Goal: Task Accomplishment & Management: Manage account settings

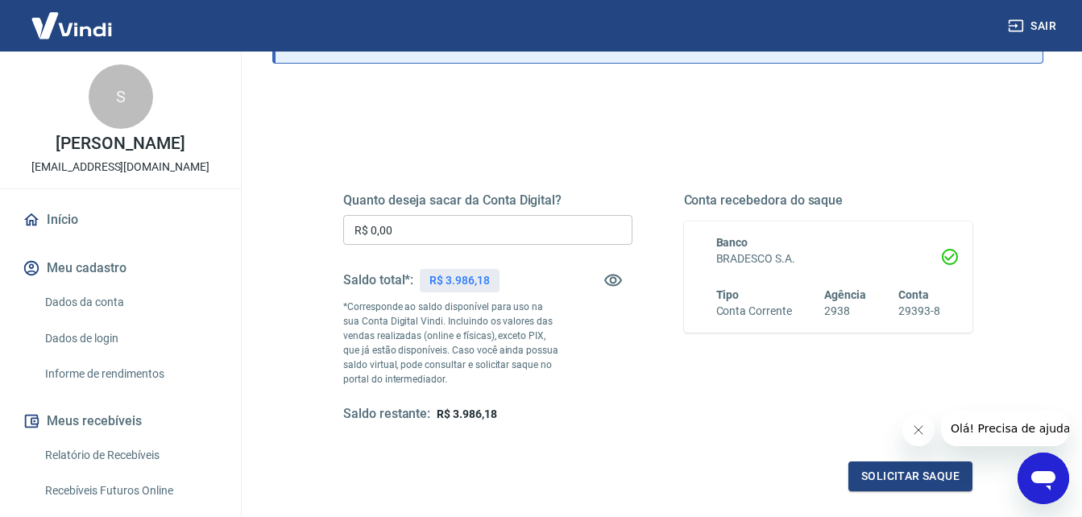
scroll to position [161, 0]
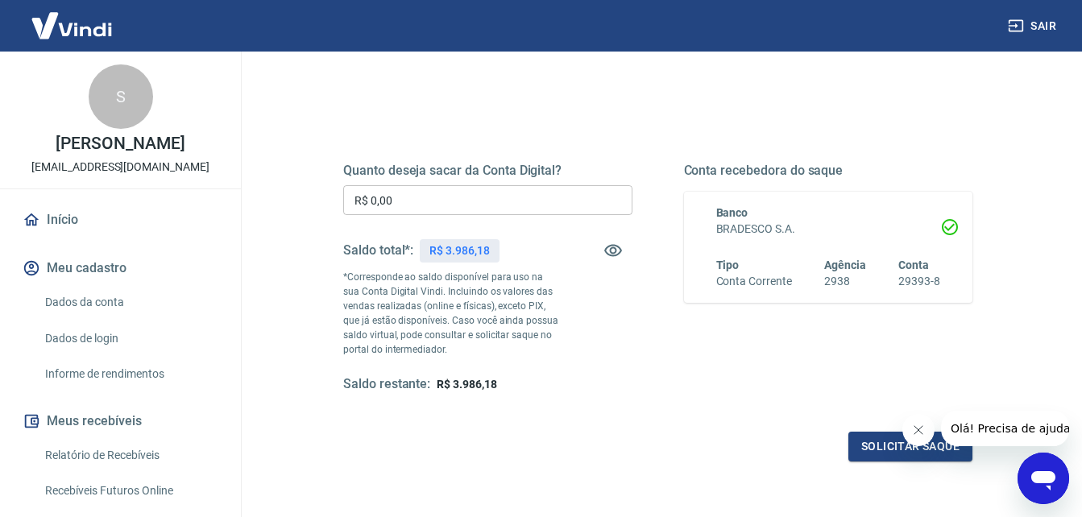
click at [913, 433] on icon "Fechar mensagem da empresa" at bounding box center [917, 430] width 13 height 13
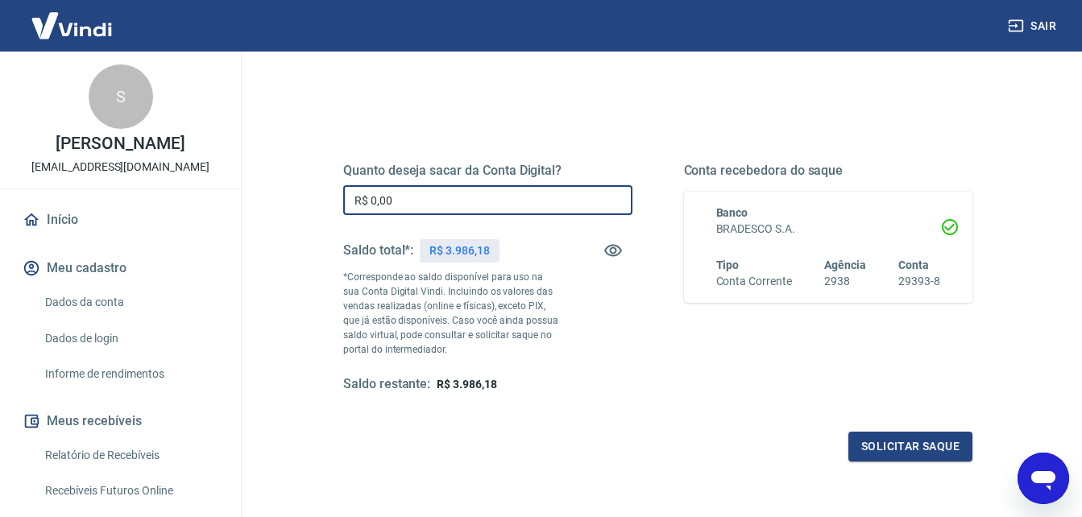
click at [410, 201] on input "R$ 0,00" at bounding box center [487, 200] width 289 height 30
type input "R$ 3.986,18"
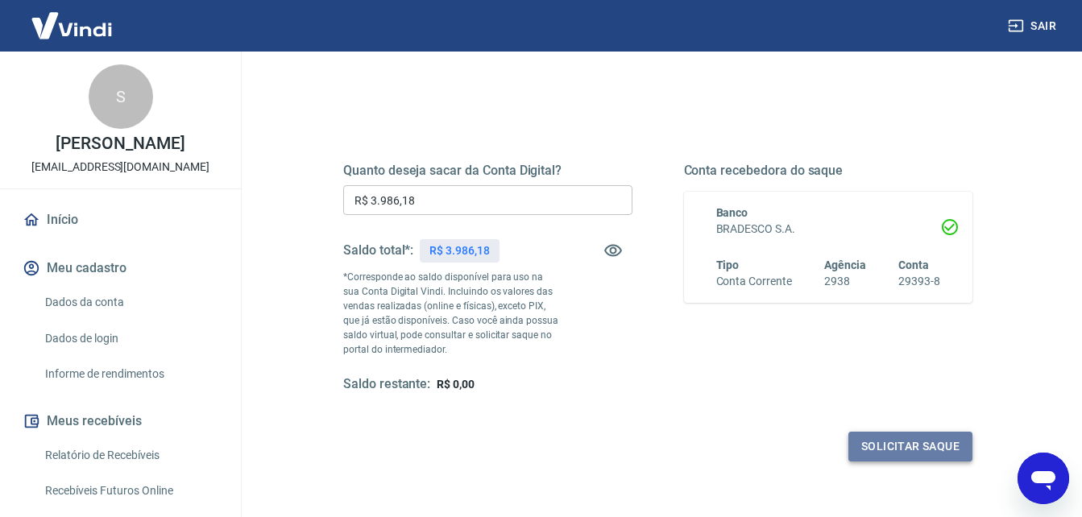
click at [913, 444] on button "Solicitar saque" at bounding box center [910, 447] width 124 height 30
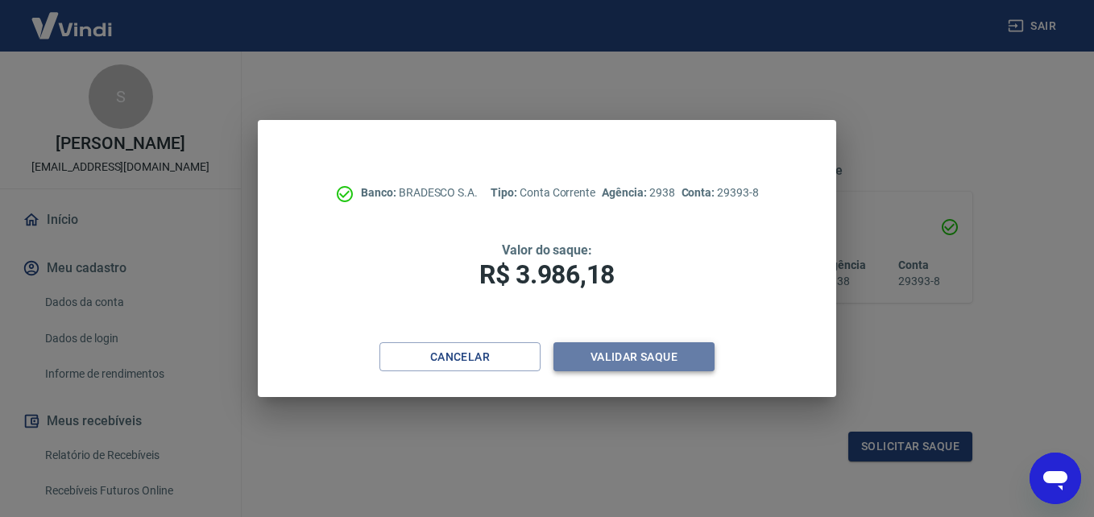
click at [665, 346] on button "Validar saque" at bounding box center [634, 357] width 161 height 30
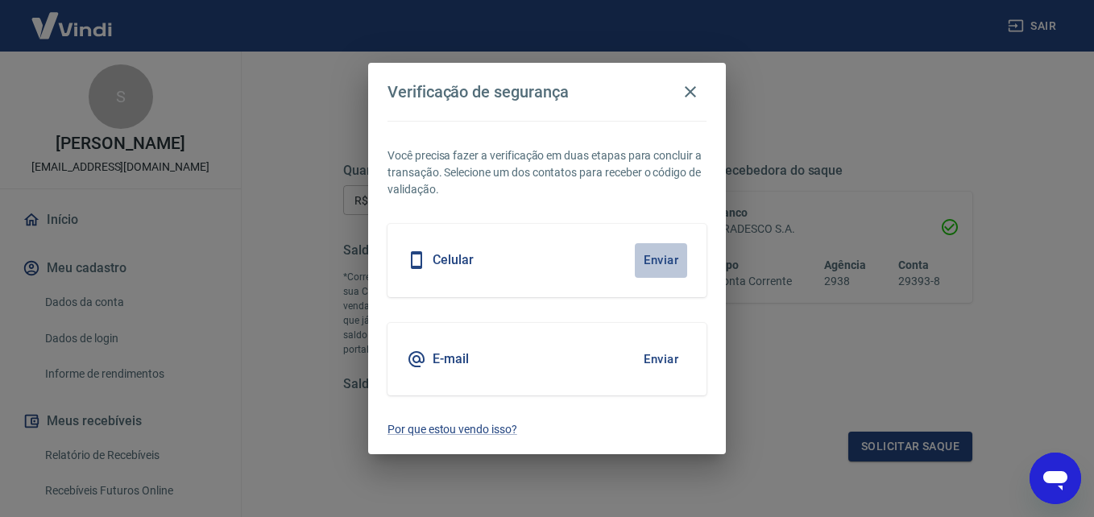
click at [661, 256] on button "Enviar" at bounding box center [661, 260] width 52 height 34
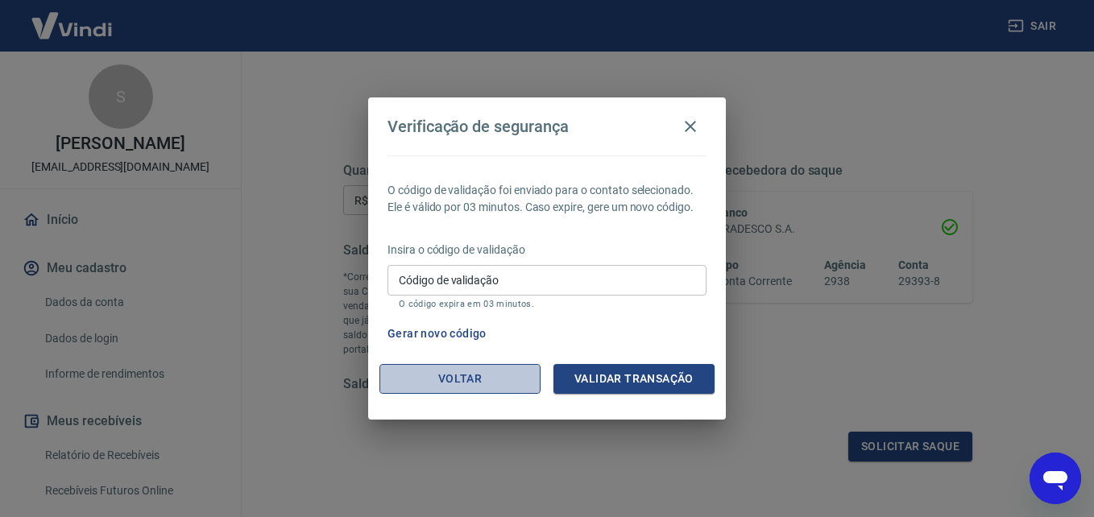
click at [466, 375] on button "Voltar" at bounding box center [459, 379] width 161 height 30
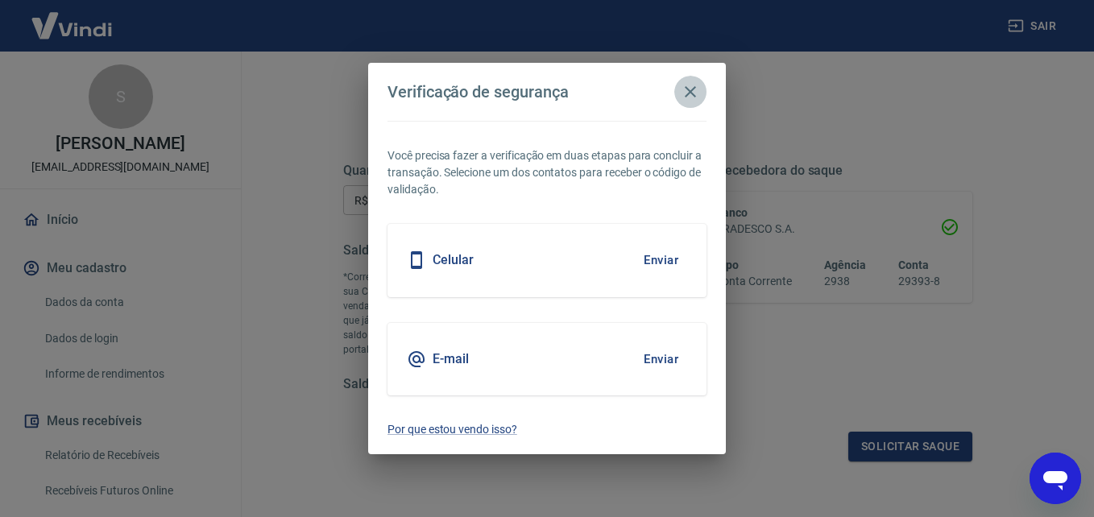
click at [694, 91] on icon "button" at bounding box center [690, 91] width 19 height 19
